Goal: Find specific page/section: Find specific page/section

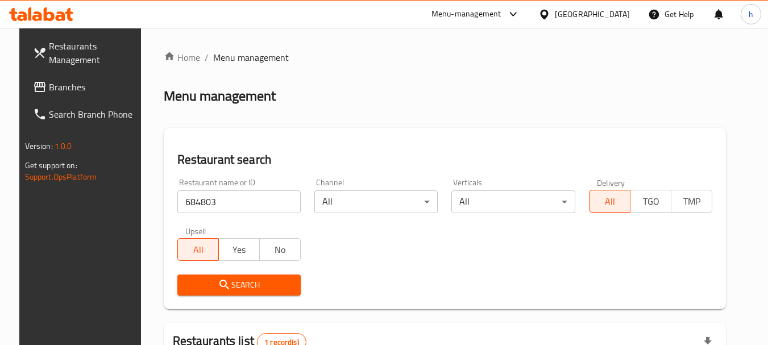
click at [50, 90] on span "Branches" at bounding box center [94, 87] width 90 height 14
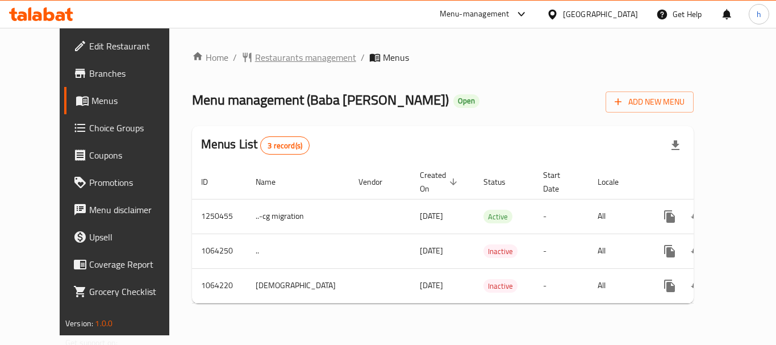
click at [282, 59] on span "Restaurants management" at bounding box center [305, 58] width 101 height 14
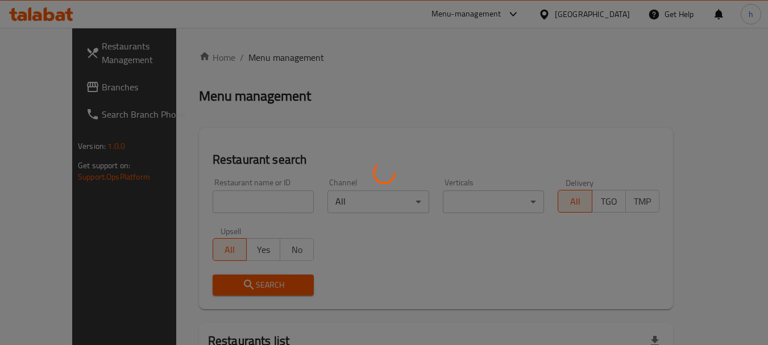
click at [218, 191] on div at bounding box center [384, 172] width 768 height 345
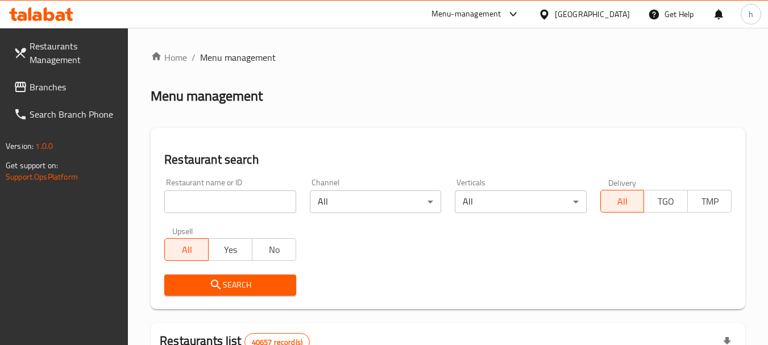
click at [197, 195] on input "search" at bounding box center [229, 201] width 131 height 23
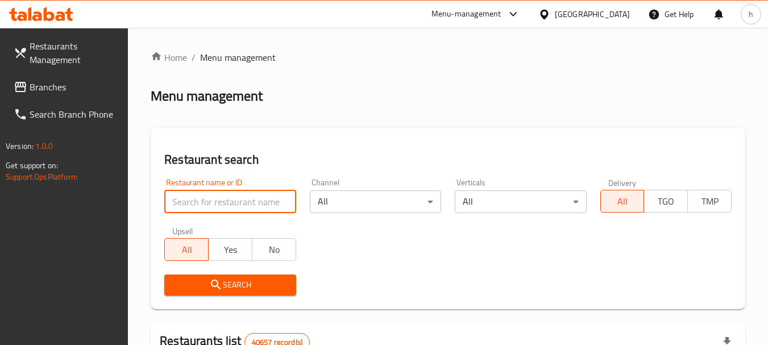
click at [197, 195] on input "search" at bounding box center [229, 201] width 131 height 23
paste input "663244"
type input "663244"
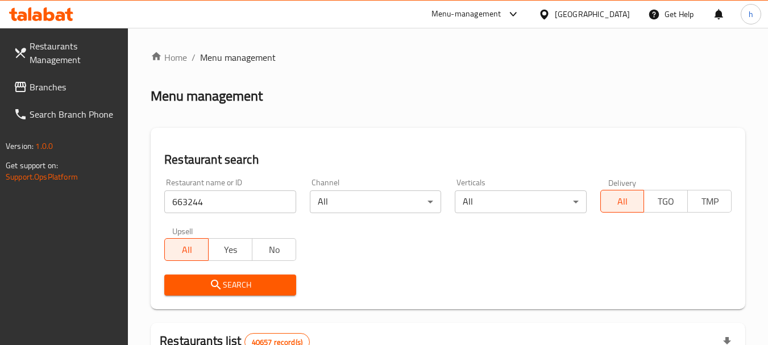
click at [235, 285] on span "Search" at bounding box center [229, 285] width 113 height 14
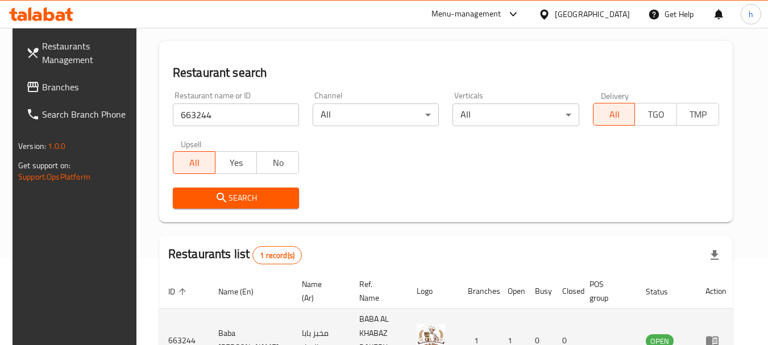
scroll to position [148, 0]
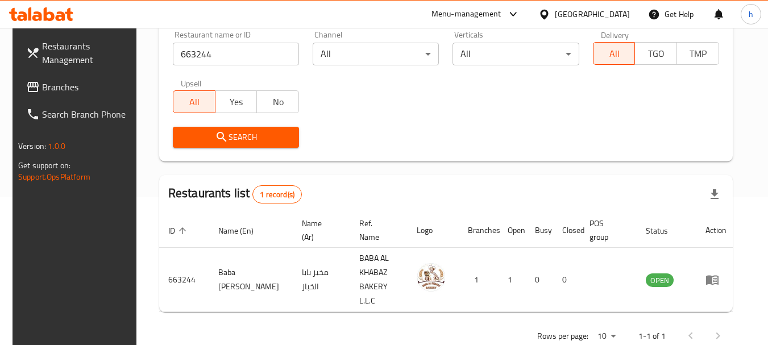
click at [609, 16] on div "[GEOGRAPHIC_DATA]" at bounding box center [592, 14] width 75 height 13
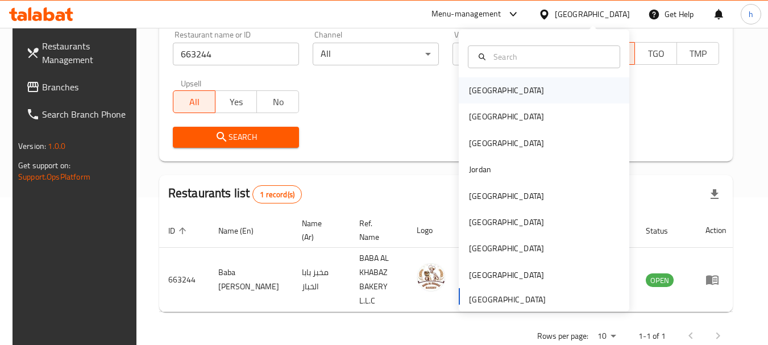
click at [479, 95] on div "[GEOGRAPHIC_DATA]" at bounding box center [506, 90] width 75 height 13
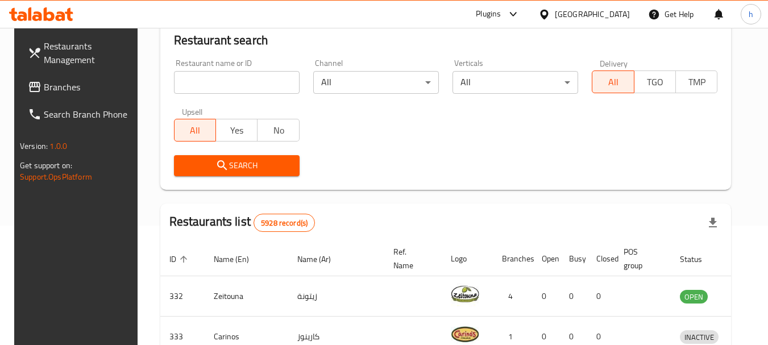
scroll to position [148, 0]
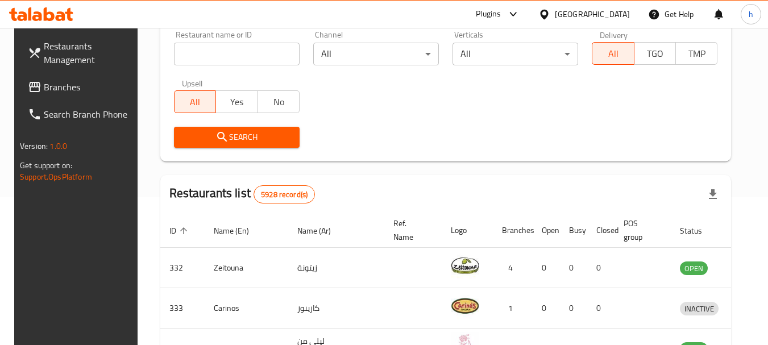
click at [42, 86] on div at bounding box center [384, 172] width 768 height 345
click at [44, 86] on span "Branches" at bounding box center [89, 87] width 90 height 14
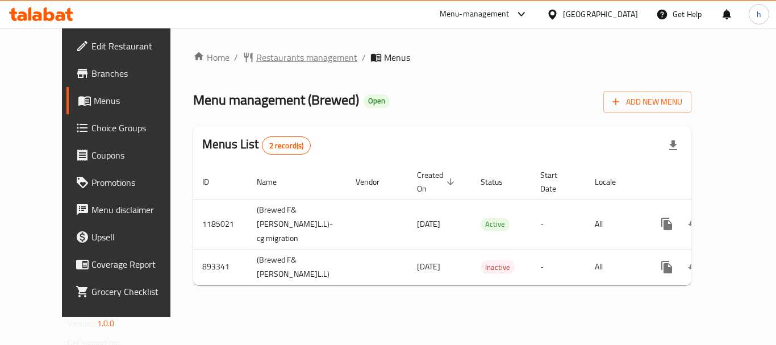
click at [262, 56] on span "Restaurants management" at bounding box center [306, 58] width 101 height 14
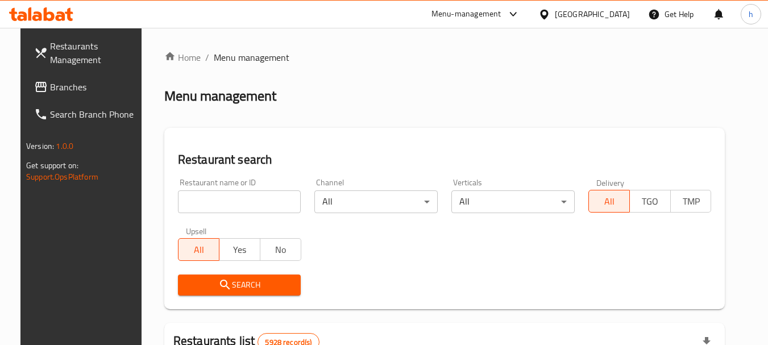
click at [226, 203] on div at bounding box center [384, 172] width 768 height 345
click at [226, 203] on input "search" at bounding box center [239, 201] width 123 height 23
paste input "658021"
type input "658021"
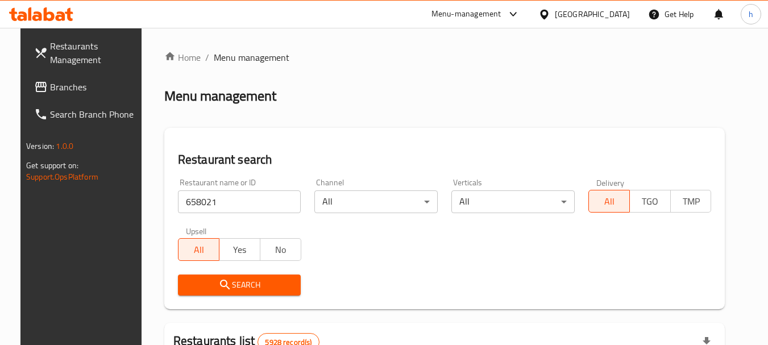
click at [229, 283] on span "Search" at bounding box center [239, 285] width 105 height 14
click at [229, 283] on div at bounding box center [384, 172] width 768 height 345
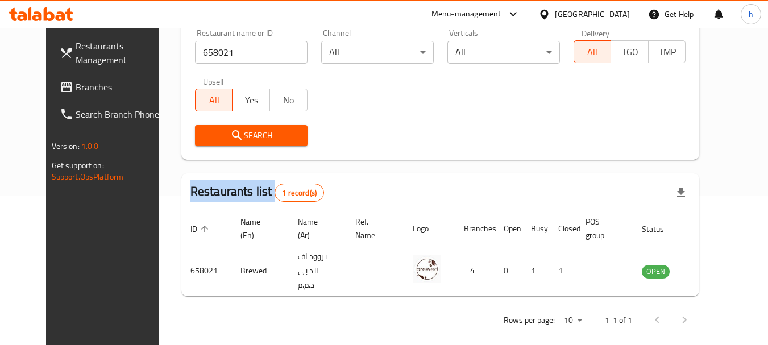
scroll to position [152, 0]
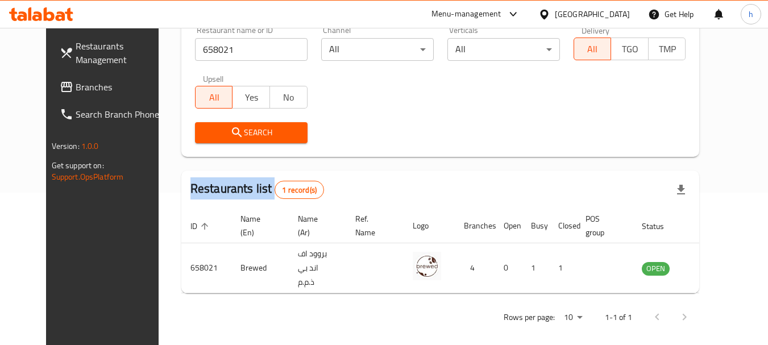
click at [607, 13] on div "[GEOGRAPHIC_DATA]" at bounding box center [592, 14] width 75 height 13
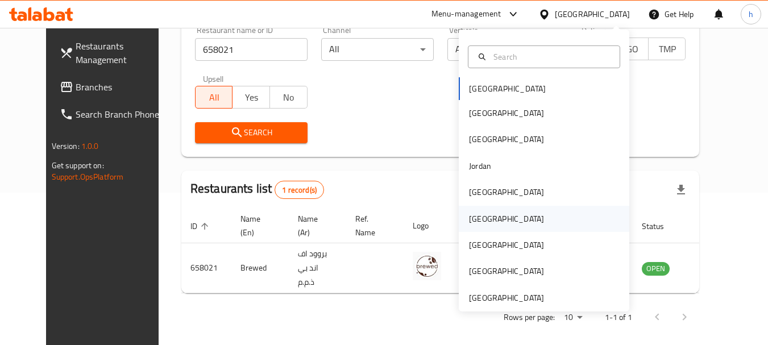
click at [469, 223] on div "[GEOGRAPHIC_DATA]" at bounding box center [506, 219] width 75 height 13
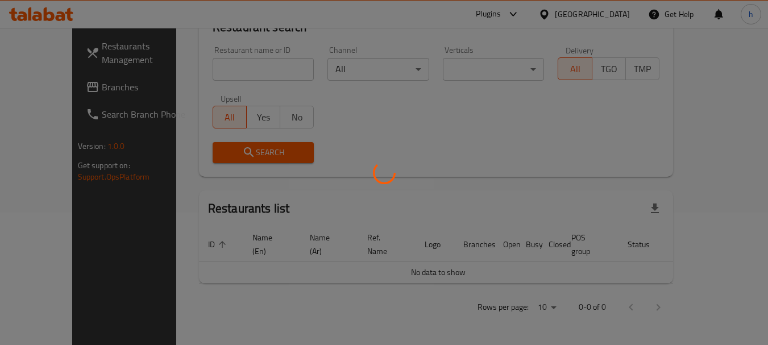
scroll to position [119, 0]
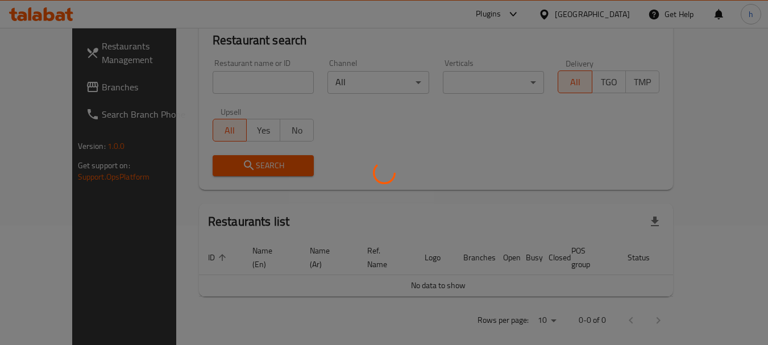
click at [48, 89] on div at bounding box center [384, 172] width 768 height 345
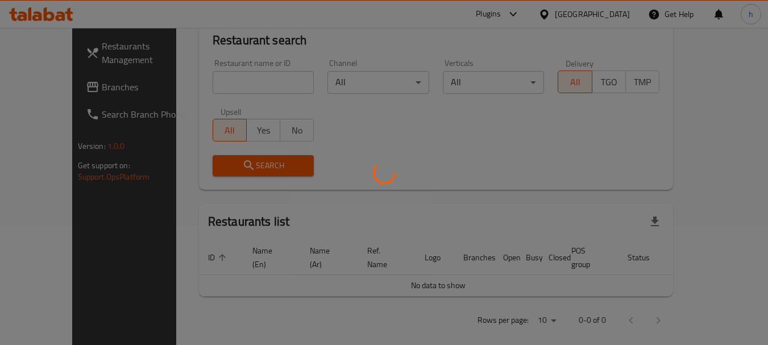
click at [48, 89] on div at bounding box center [384, 172] width 768 height 345
click at [48, 88] on div at bounding box center [384, 172] width 768 height 345
click at [36, 90] on div at bounding box center [384, 172] width 768 height 345
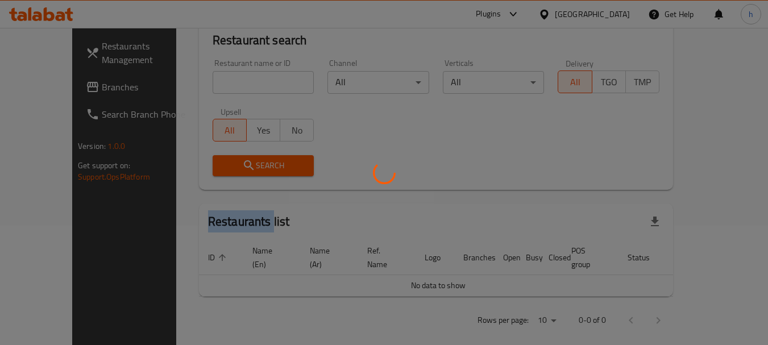
click at [36, 90] on div at bounding box center [384, 172] width 768 height 345
click at [48, 85] on div at bounding box center [384, 172] width 768 height 345
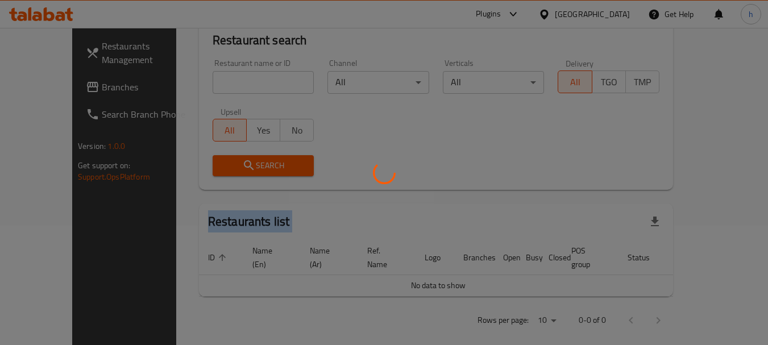
click at [48, 85] on div at bounding box center [384, 172] width 768 height 345
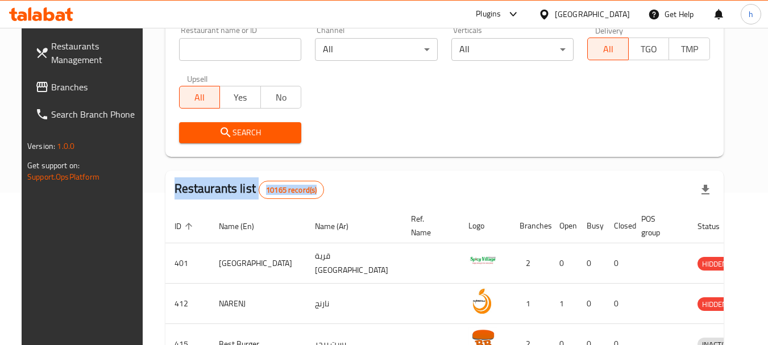
click at [63, 89] on span "Branches" at bounding box center [96, 87] width 90 height 14
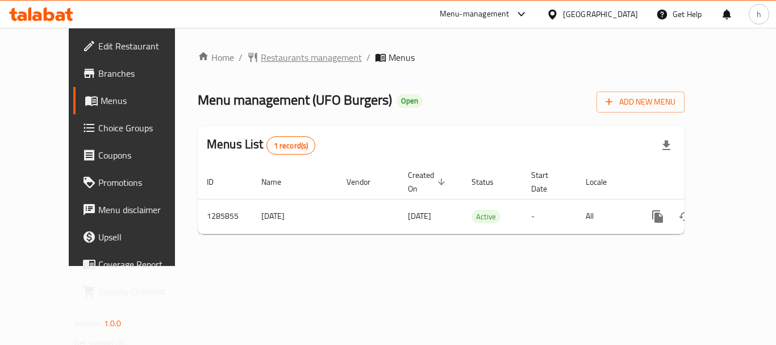
click at [263, 60] on span "Restaurants management" at bounding box center [311, 58] width 101 height 14
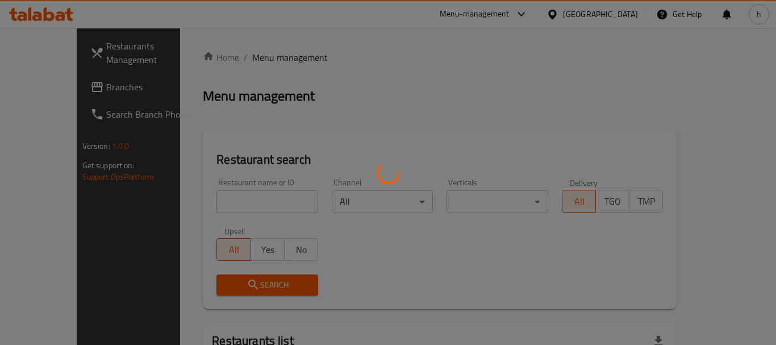
click at [263, 60] on div at bounding box center [388, 172] width 776 height 345
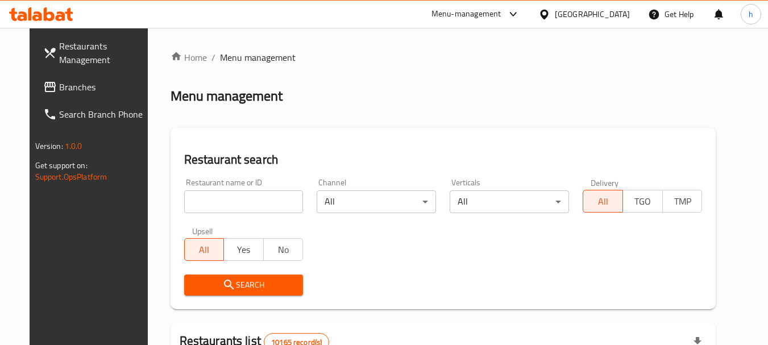
click at [210, 202] on input "search" at bounding box center [243, 201] width 119 height 23
paste input "696103"
type input "696103"
click at [217, 275] on button "Search" at bounding box center [243, 285] width 119 height 21
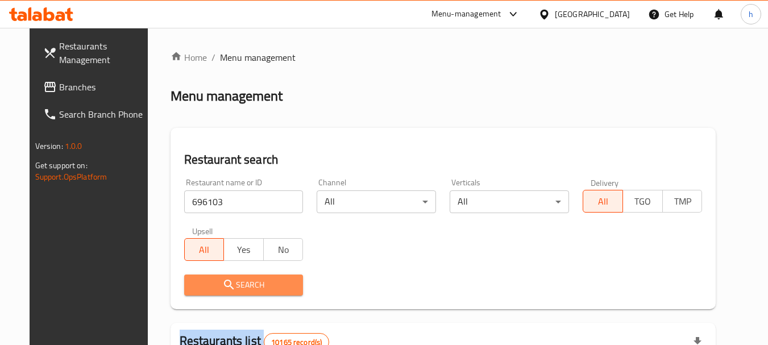
click at [217, 275] on div at bounding box center [384, 172] width 768 height 345
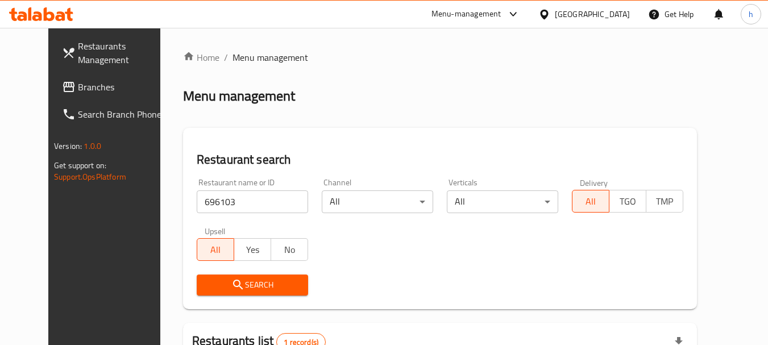
click at [614, 17] on div "Oman" at bounding box center [592, 14] width 75 height 13
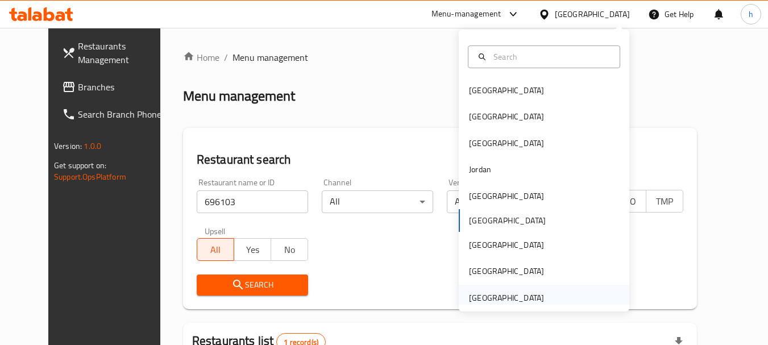
click at [469, 298] on div "[GEOGRAPHIC_DATA]" at bounding box center [506, 298] width 75 height 13
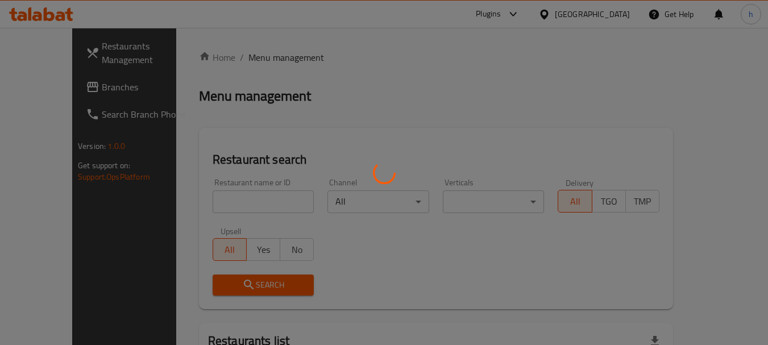
click at [43, 86] on div at bounding box center [384, 172] width 768 height 345
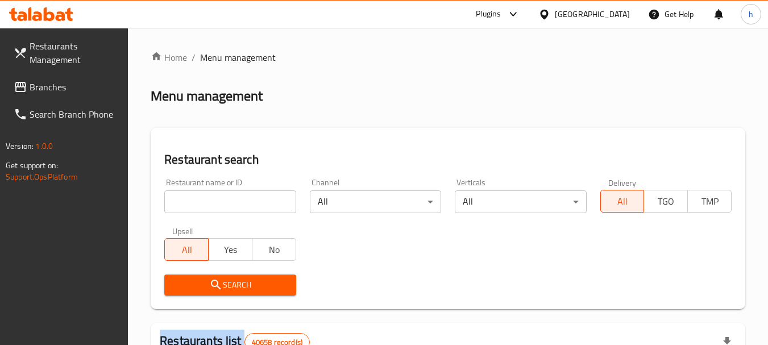
click at [43, 87] on span "Branches" at bounding box center [75, 87] width 90 height 14
click at [43, 88] on span "Branches" at bounding box center [75, 87] width 90 height 14
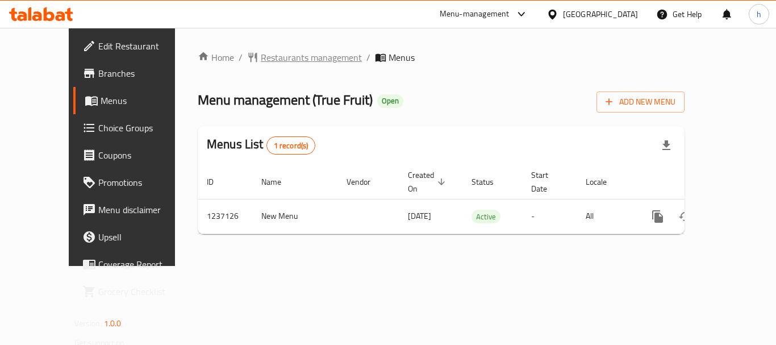
click at [288, 57] on span "Restaurants management" at bounding box center [311, 58] width 101 height 14
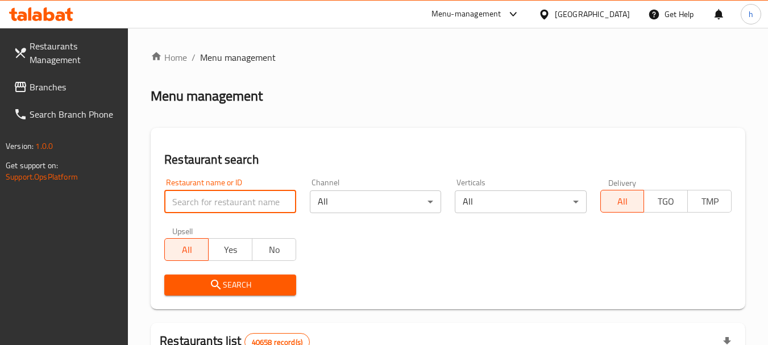
click at [207, 208] on input "search" at bounding box center [229, 201] width 131 height 23
paste input "679141"
type input "679141"
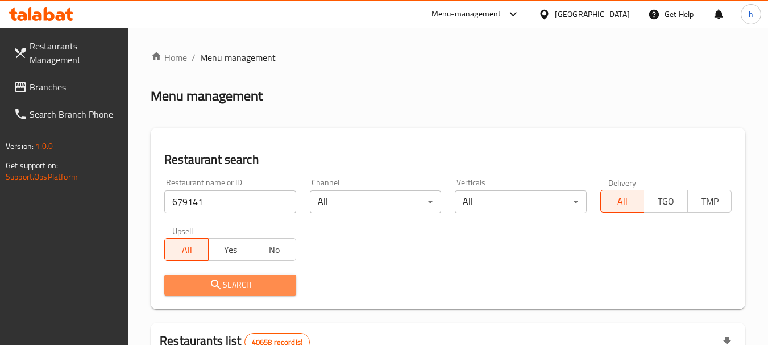
click at [232, 276] on button "Search" at bounding box center [229, 285] width 131 height 21
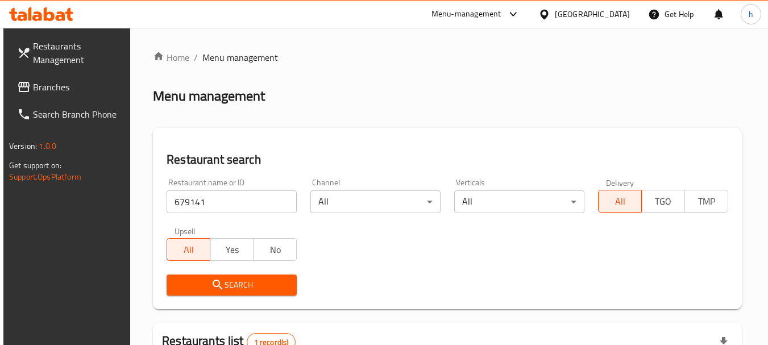
scroll to position [162, 0]
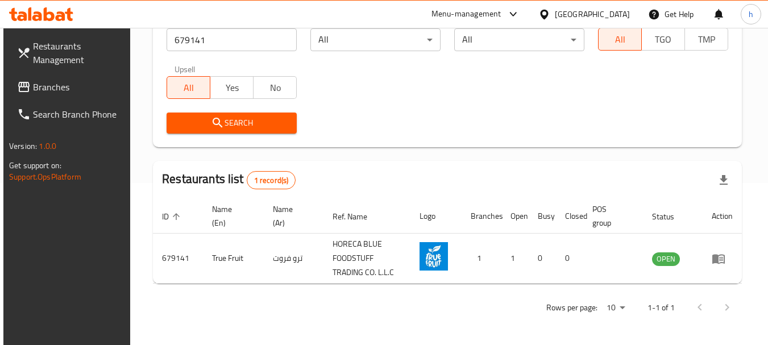
click at [597, 16] on div "[GEOGRAPHIC_DATA]" at bounding box center [592, 14] width 75 height 13
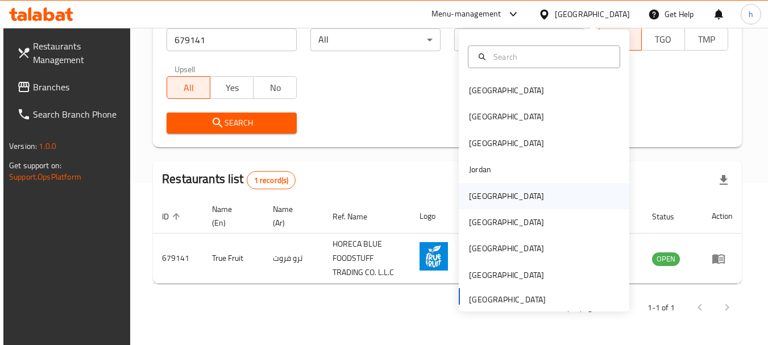
click at [473, 197] on div "[GEOGRAPHIC_DATA]" at bounding box center [506, 196] width 75 height 13
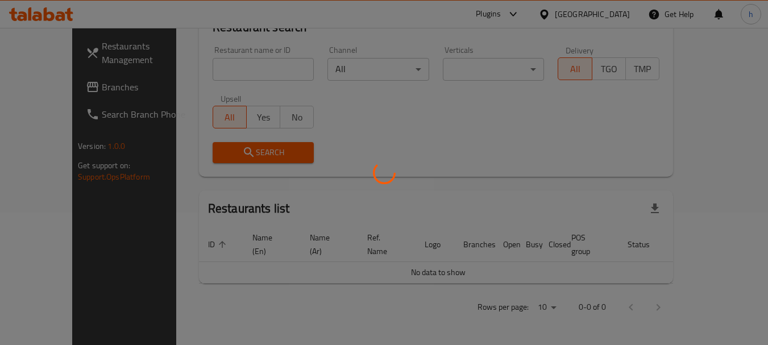
scroll to position [119, 0]
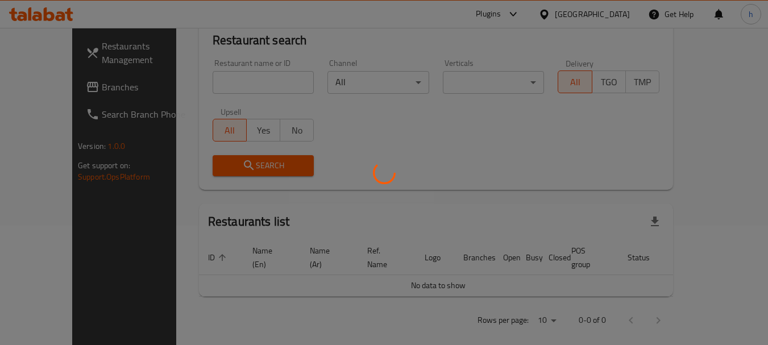
click at [39, 86] on div at bounding box center [384, 172] width 768 height 345
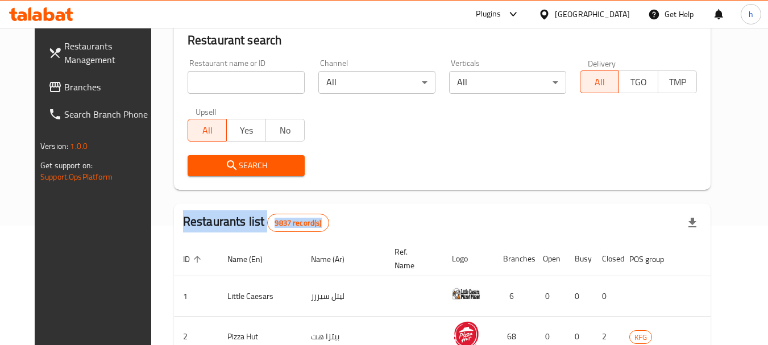
scroll to position [162, 0]
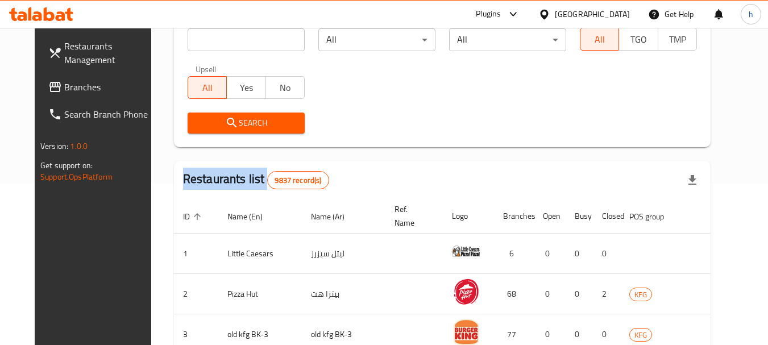
click at [39, 86] on div "Restaurants Management Branches Search Branch Phone Version: 1.0.0 Get support …" at bounding box center [384, 255] width 699 height 778
click at [64, 86] on span "Branches" at bounding box center [109, 87] width 90 height 14
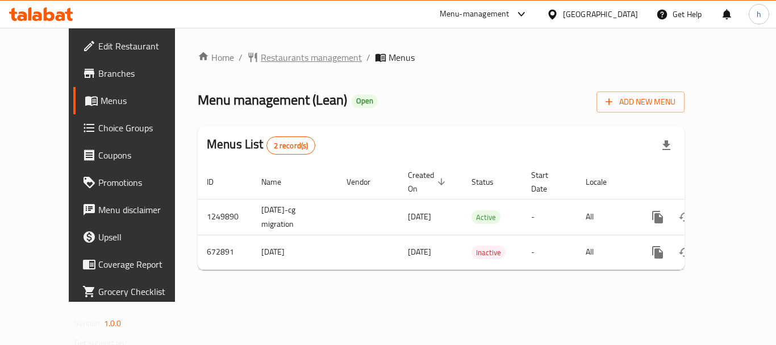
click at [276, 58] on span "Restaurants management" at bounding box center [311, 58] width 101 height 14
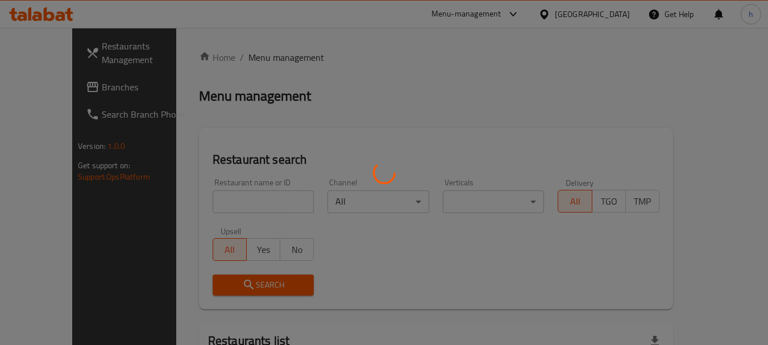
click at [227, 200] on div at bounding box center [384, 172] width 768 height 345
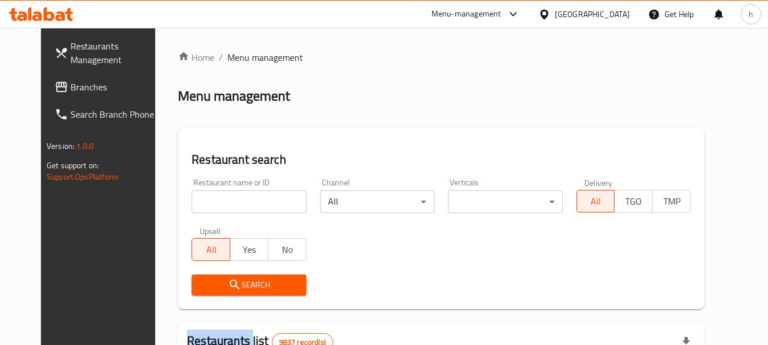
click at [227, 200] on div at bounding box center [384, 172] width 768 height 345
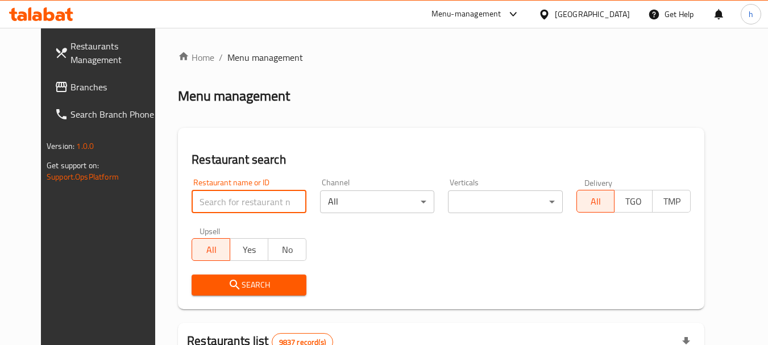
click at [227, 200] on input "search" at bounding box center [249, 201] width 114 height 23
paste input "642305"
type input "642305"
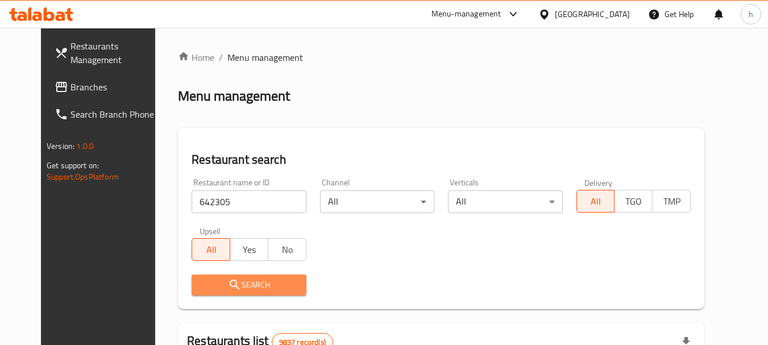
click at [228, 280] on icon "submit" at bounding box center [235, 285] width 14 height 14
click at [214, 280] on div at bounding box center [384, 172] width 768 height 345
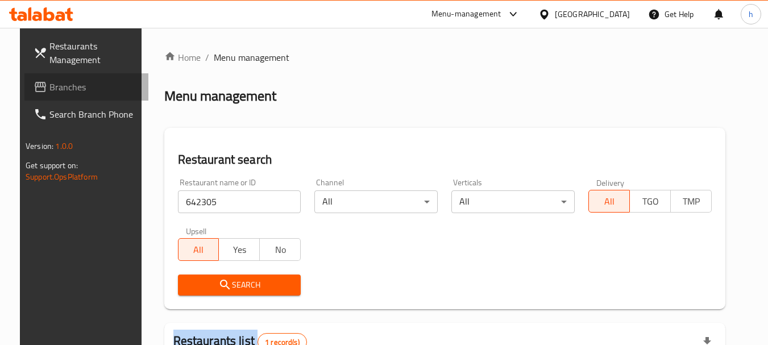
click at [49, 82] on span "Branches" at bounding box center [94, 87] width 90 height 14
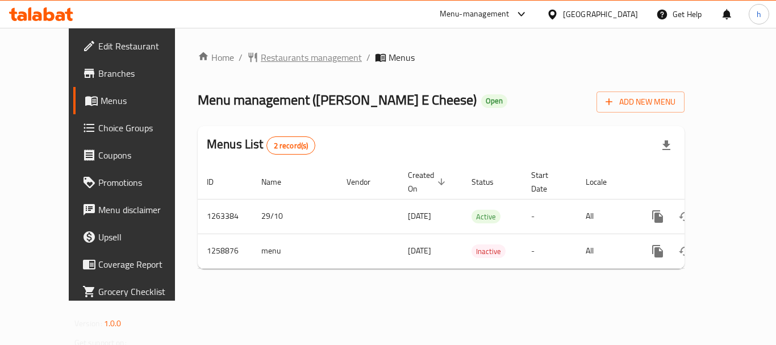
click at [288, 52] on span "Restaurants management" at bounding box center [311, 58] width 101 height 14
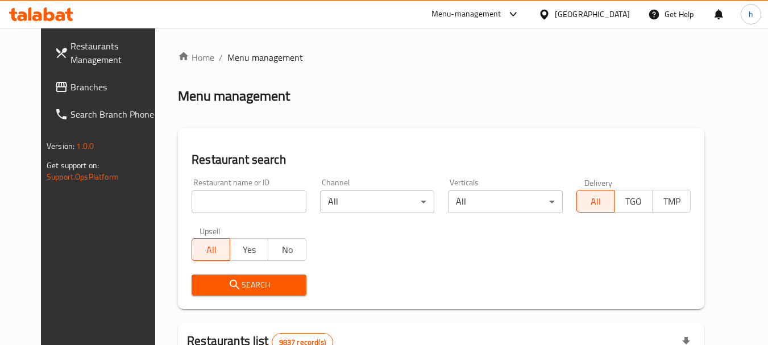
click at [210, 201] on input "search" at bounding box center [249, 201] width 114 height 23
paste input "684200"
type input "684200"
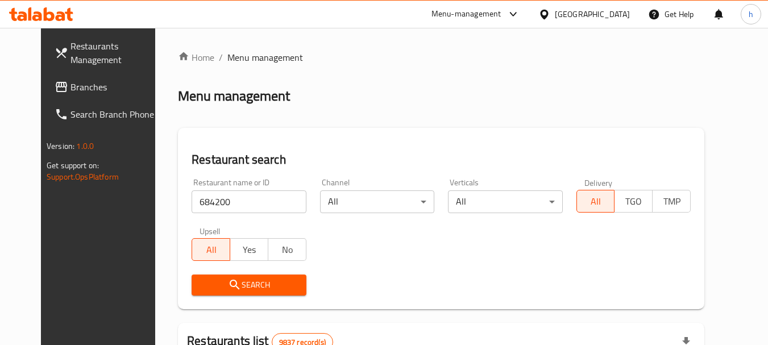
click at [231, 281] on span "Search" at bounding box center [249, 285] width 96 height 14
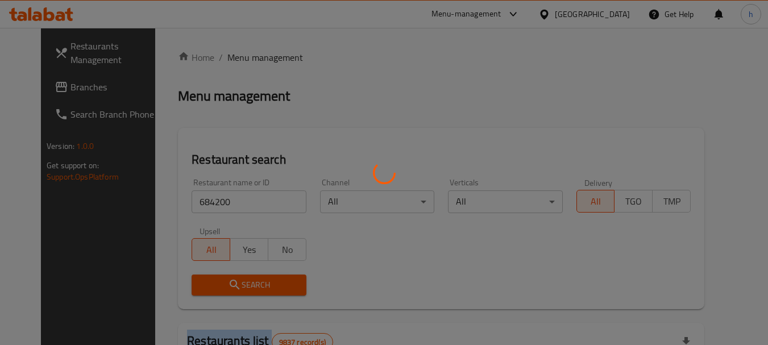
click at [231, 281] on div at bounding box center [384, 172] width 768 height 345
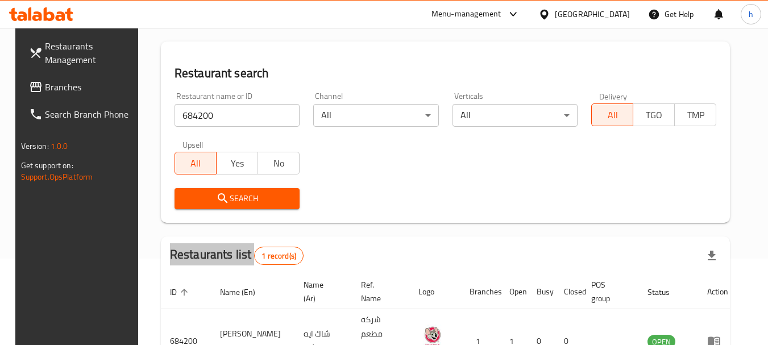
scroll to position [114, 0]
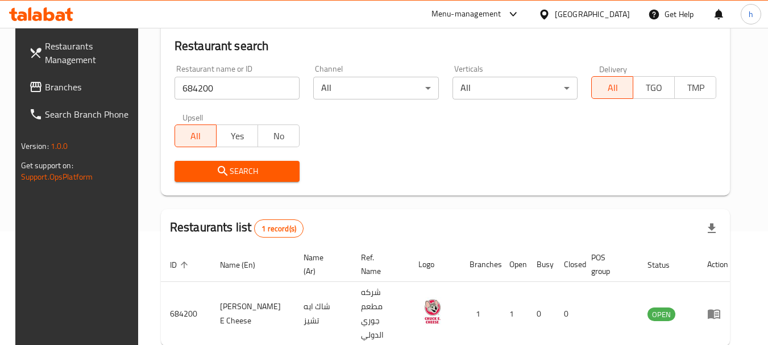
click at [616, 11] on div "Kuwait" at bounding box center [592, 14] width 75 height 13
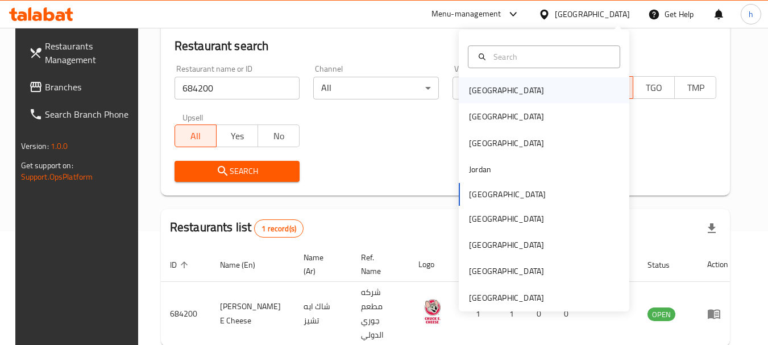
click at [484, 90] on div "Bahrain" at bounding box center [506, 90] width 75 height 13
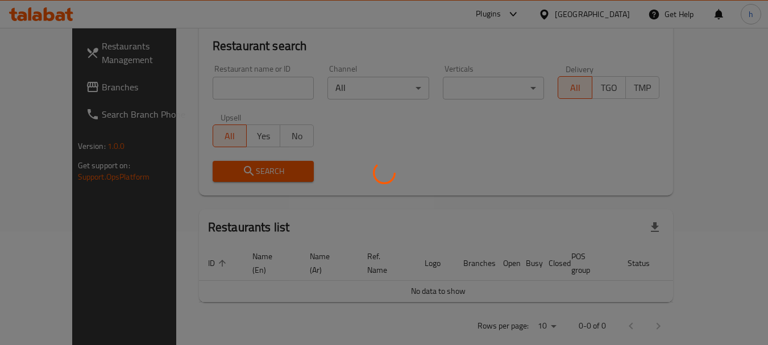
click at [44, 90] on div at bounding box center [384, 172] width 768 height 345
click at [43, 89] on div at bounding box center [384, 172] width 768 height 345
click at [41, 83] on div at bounding box center [384, 172] width 768 height 345
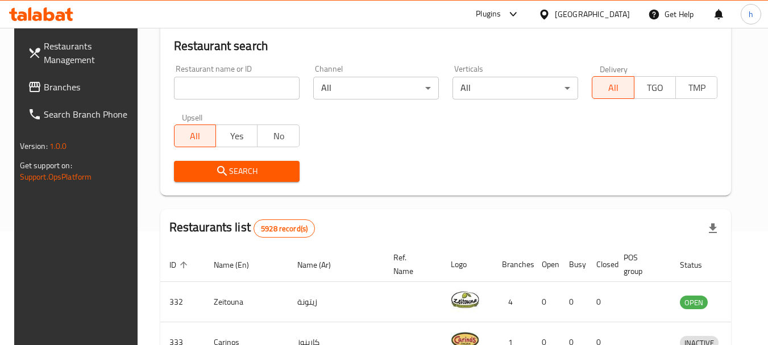
click at [44, 83] on span "Branches" at bounding box center [89, 87] width 90 height 14
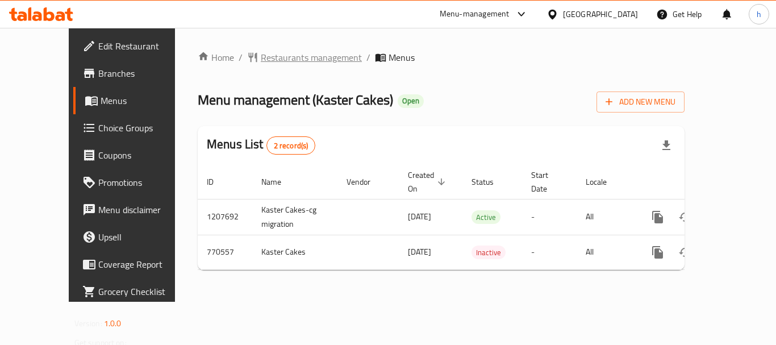
click at [261, 60] on span "Restaurants management" at bounding box center [311, 58] width 101 height 14
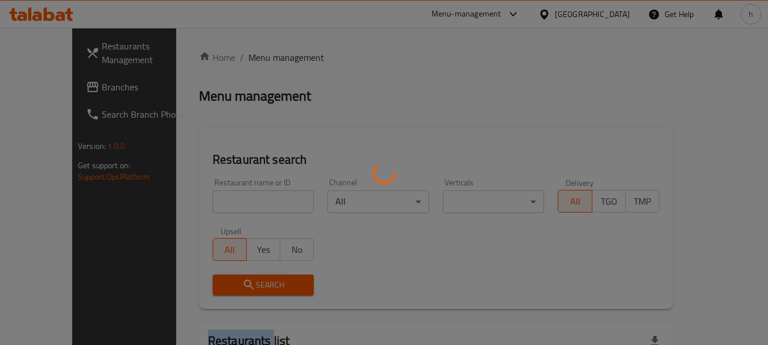
click at [259, 60] on div at bounding box center [384, 172] width 768 height 345
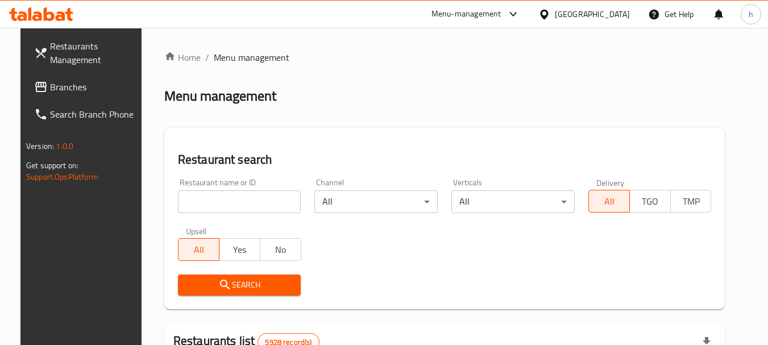
click at [211, 197] on div at bounding box center [384, 172] width 768 height 345
click at [211, 197] on input "search" at bounding box center [239, 201] width 123 height 23
paste input "651557"
type input "651557"
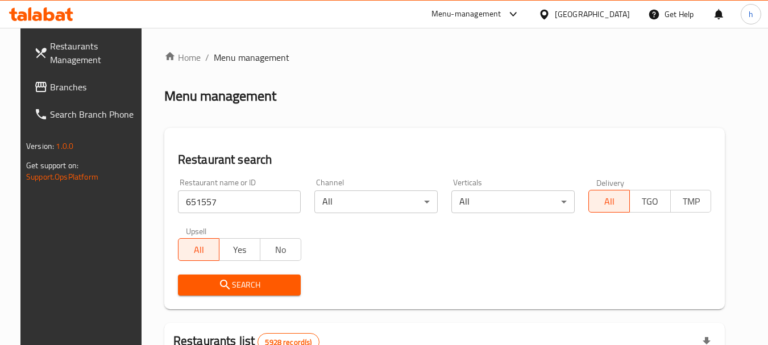
click at [205, 283] on span "Search" at bounding box center [239, 285] width 105 height 14
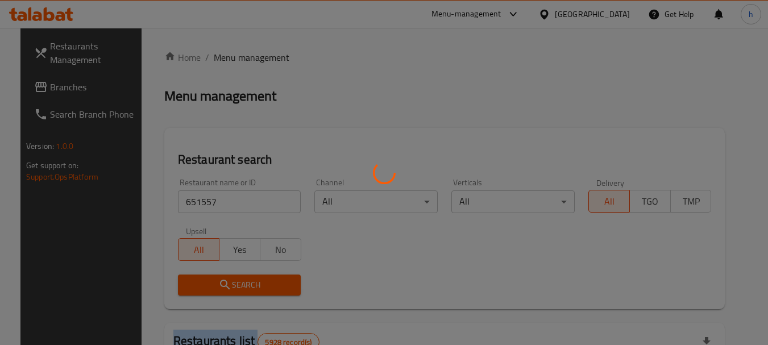
click at [205, 283] on div at bounding box center [384, 172] width 768 height 345
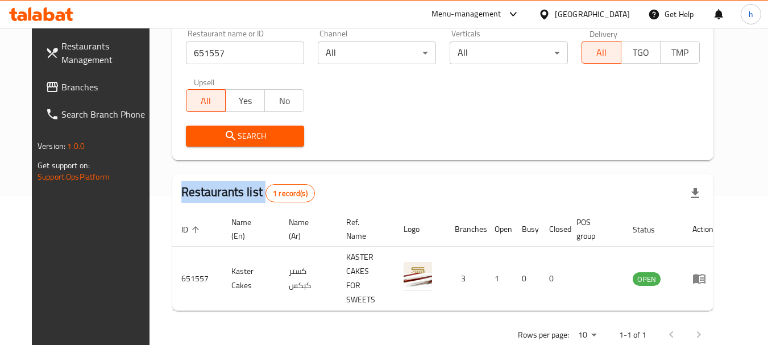
scroll to position [152, 0]
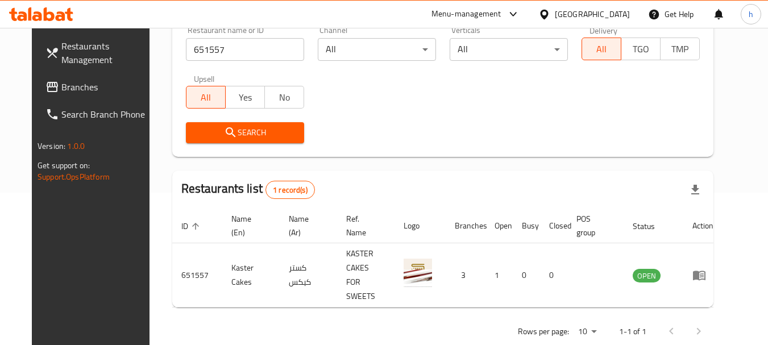
drag, startPoint x: 610, startPoint y: 13, endPoint x: 602, endPoint y: 26, distance: 15.6
click at [610, 13] on div "Bahrain" at bounding box center [592, 14] width 75 height 13
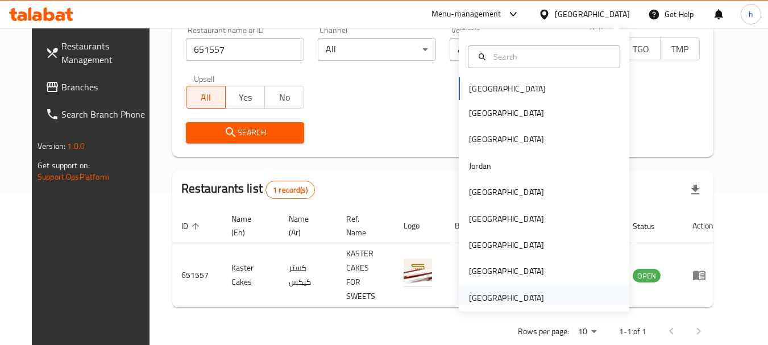
click at [475, 295] on div "[GEOGRAPHIC_DATA]" at bounding box center [506, 298] width 75 height 13
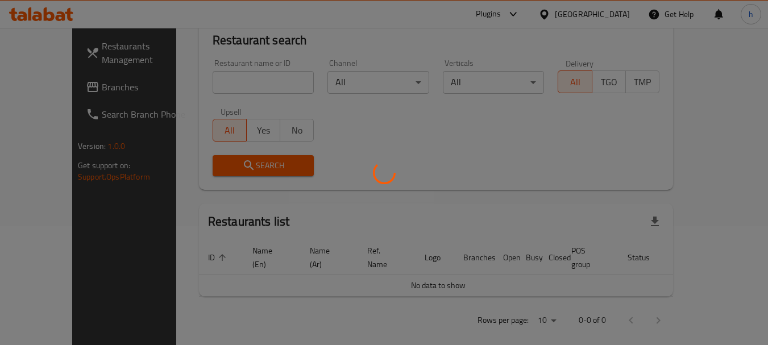
scroll to position [152, 0]
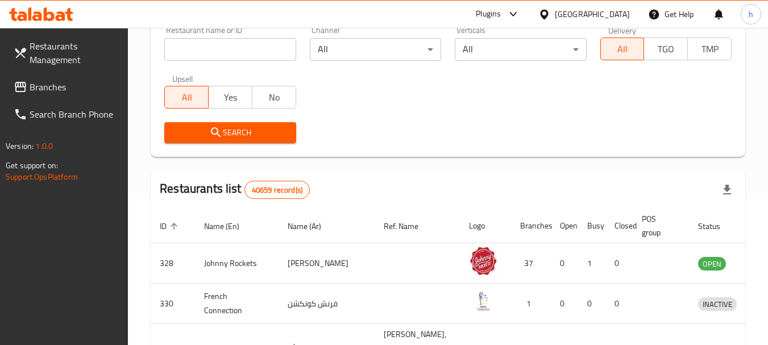
click at [57, 90] on span "Branches" at bounding box center [75, 87] width 90 height 14
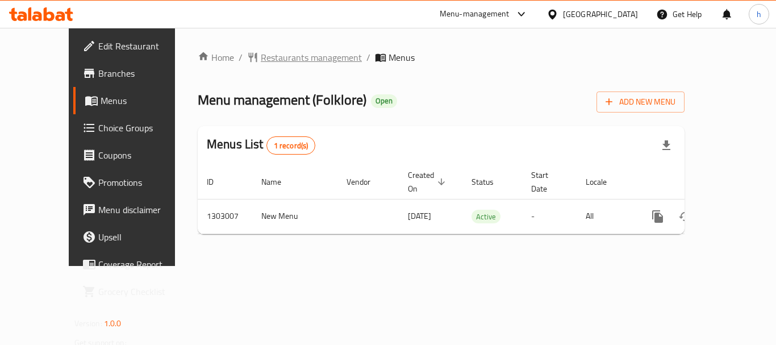
click at [266, 60] on span "Restaurants management" at bounding box center [311, 58] width 101 height 14
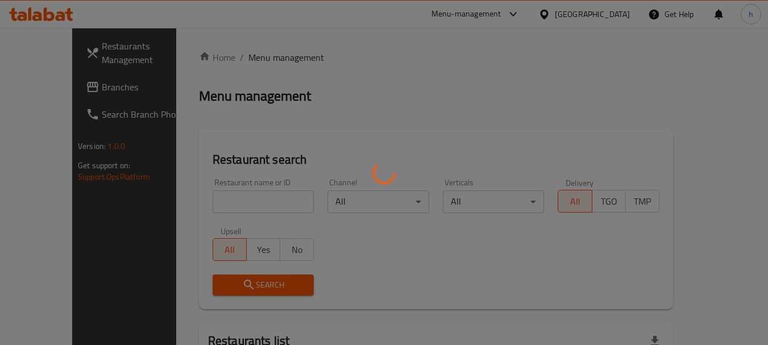
click at [211, 200] on div at bounding box center [384, 172] width 768 height 345
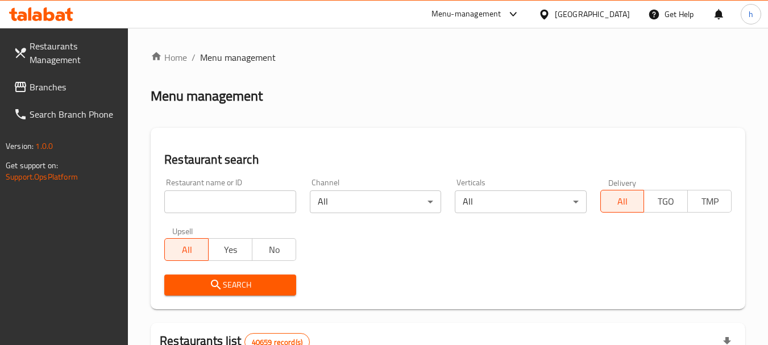
click at [211, 200] on input "search" at bounding box center [229, 201] width 131 height 23
paste input "702008"
type input "702008"
click at [229, 285] on span "Search" at bounding box center [229, 285] width 113 height 14
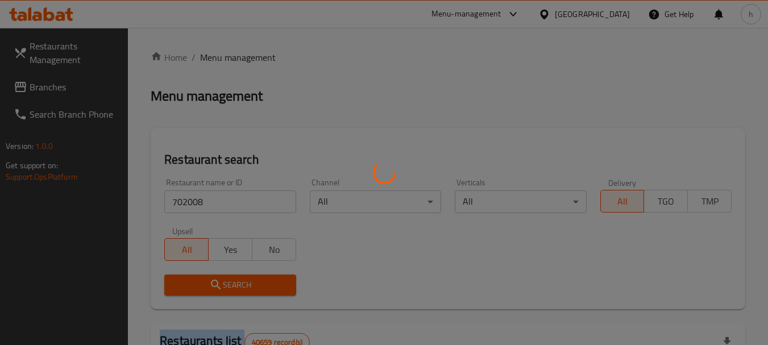
click at [229, 285] on div at bounding box center [384, 172] width 768 height 345
